Goal: Ask a question

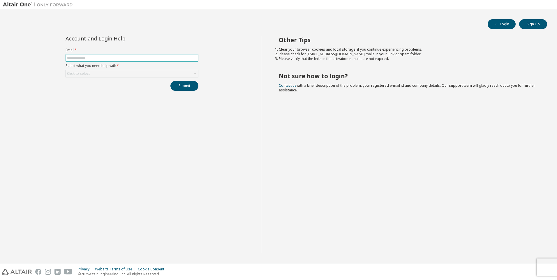
click at [91, 58] on input "text" at bounding box center [132, 58] width 130 height 5
type input "**********"
click at [99, 74] on div "Click to select" at bounding box center [132, 73] width 132 height 7
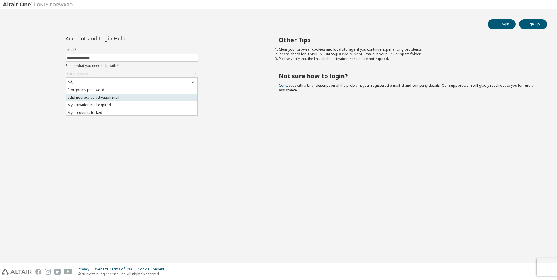
click at [122, 98] on li "I did not receive activation mail" at bounding box center [131, 98] width 131 height 8
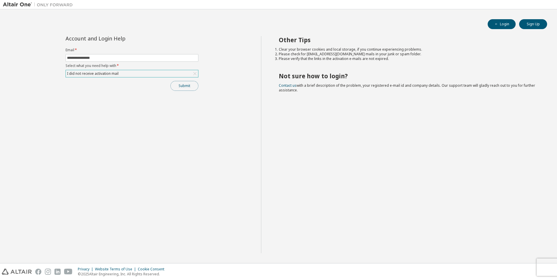
click at [173, 88] on button "Submit" at bounding box center [184, 86] width 28 height 10
click at [188, 85] on button "Submit" at bounding box center [184, 86] width 28 height 10
click at [547, 251] on div "Bad Request" at bounding box center [508, 251] width 85 height 13
click at [545, 251] on icon "button" at bounding box center [545, 251] width 2 height 2
